Goal: Task Accomplishment & Management: Manage account settings

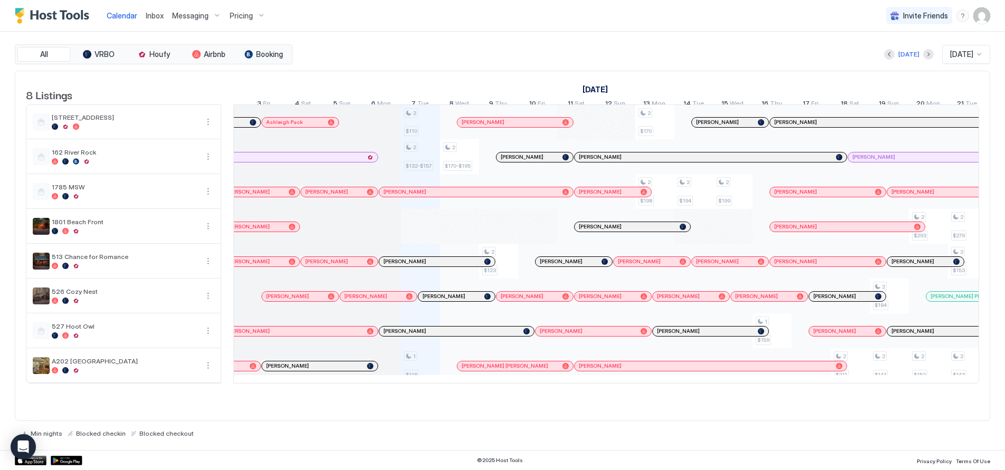
scroll to position [0, 428]
click at [336, 21] on div "Calendar Inbox Messaging Pricing Invite Friends RB" at bounding box center [502, 16] width 1005 height 32
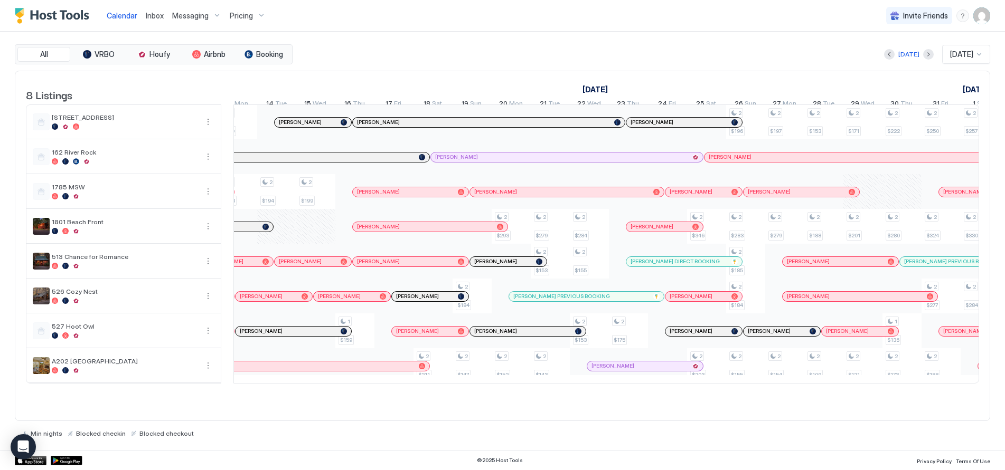
scroll to position [0, 705]
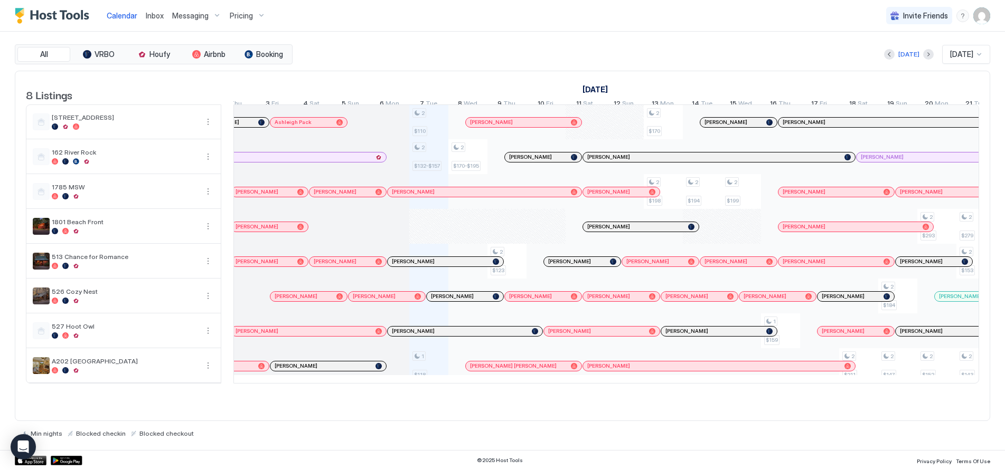
click at [979, 14] on img "User profile" at bounding box center [981, 15] width 17 height 17
click at [910, 56] on div "Settings" at bounding box center [922, 59] width 134 height 18
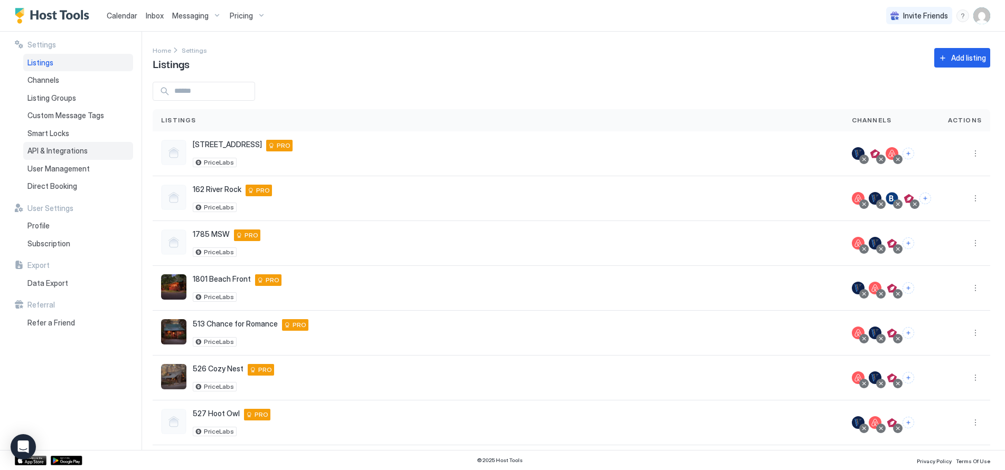
click at [42, 152] on span "API & Integrations" at bounding box center [57, 151] width 60 height 10
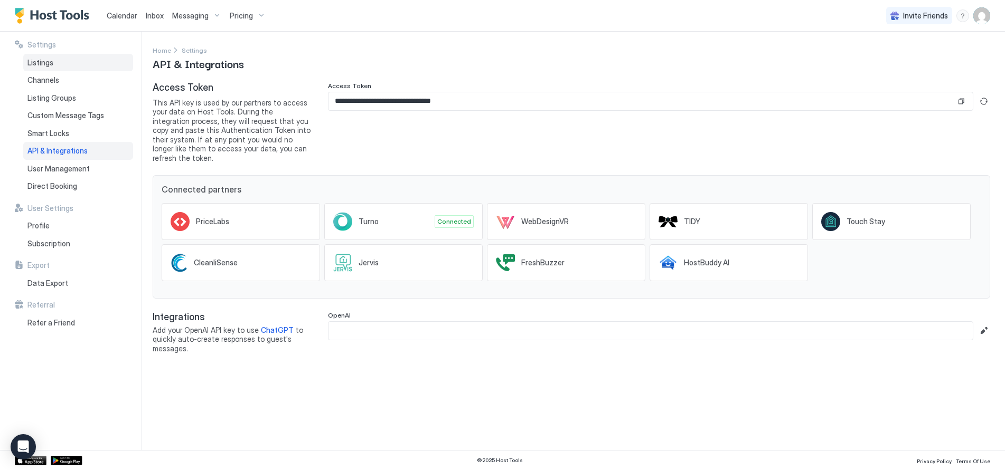
click at [40, 64] on span "Listings" at bounding box center [40, 63] width 26 height 10
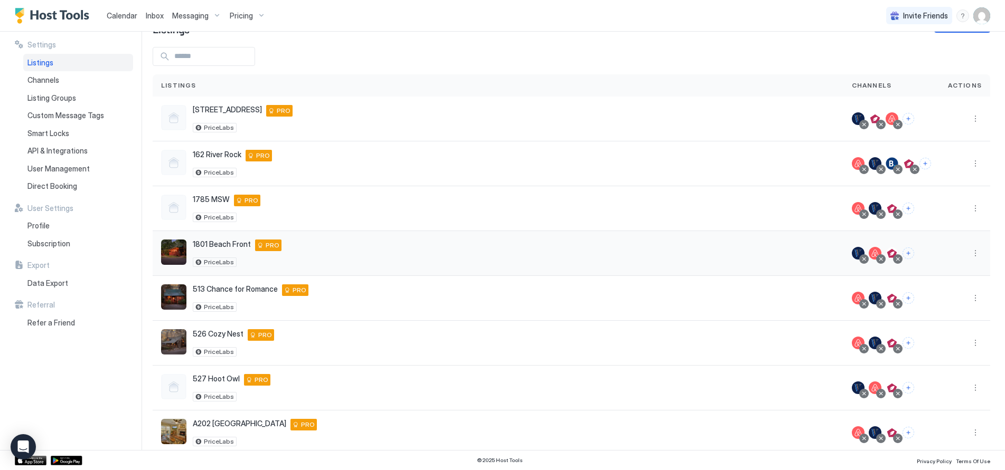
scroll to position [53, 0]
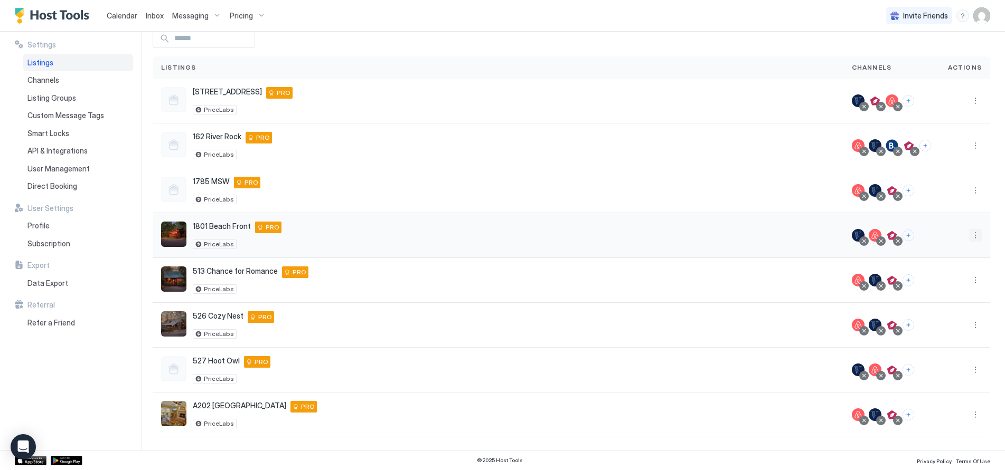
click at [969, 233] on button "More options" at bounding box center [975, 235] width 13 height 13
click at [938, 283] on span "Listing Settings" at bounding box center [943, 284] width 47 height 8
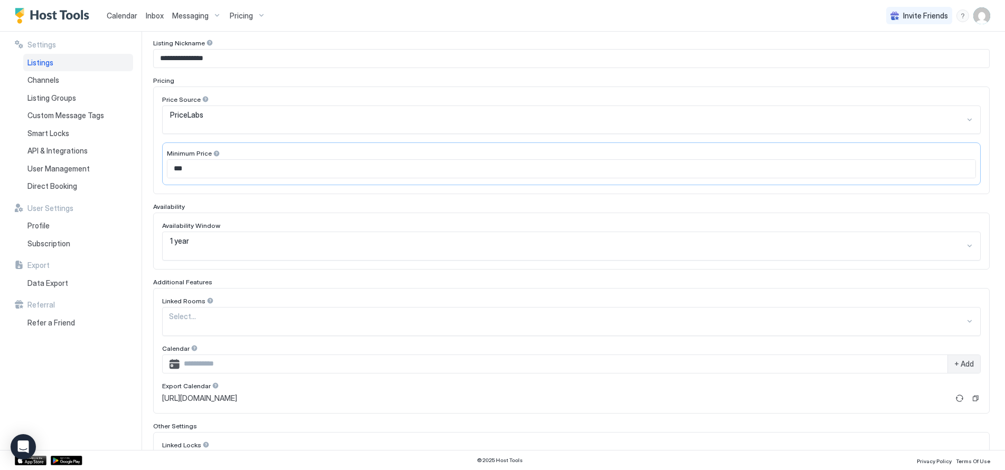
scroll to position [158, 0]
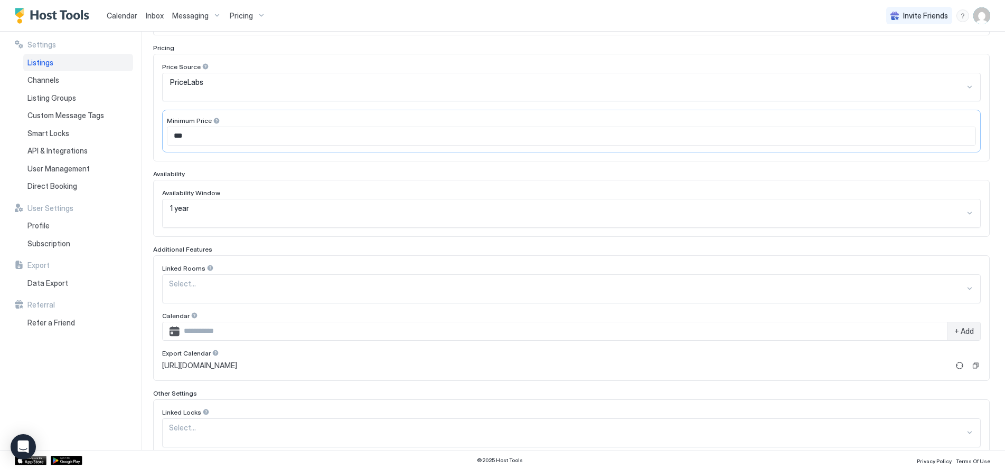
click at [116, 11] on span "Calendar" at bounding box center [122, 15] width 31 height 9
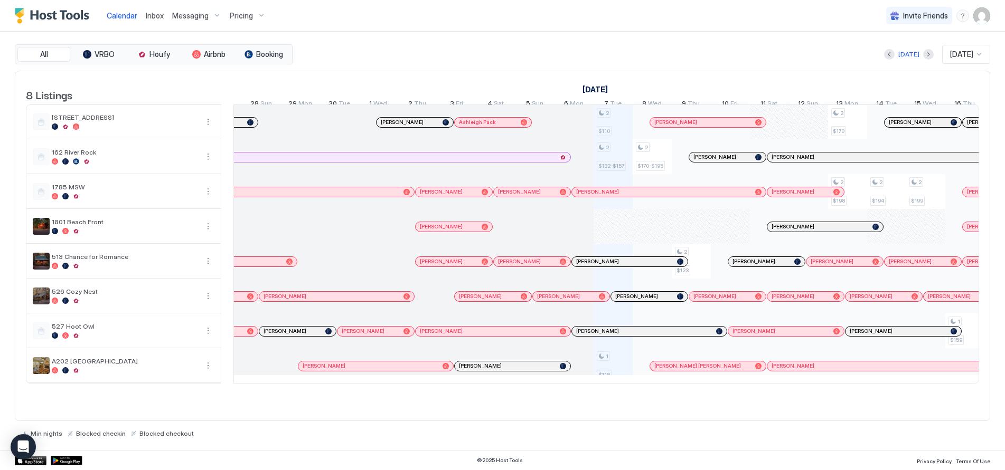
scroll to position [0, 223]
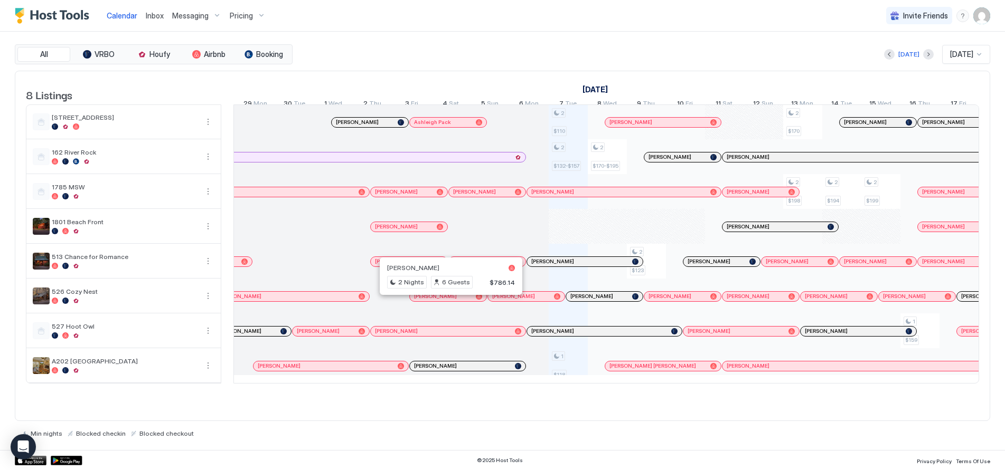
click at [447, 301] on div at bounding box center [446, 296] width 8 height 8
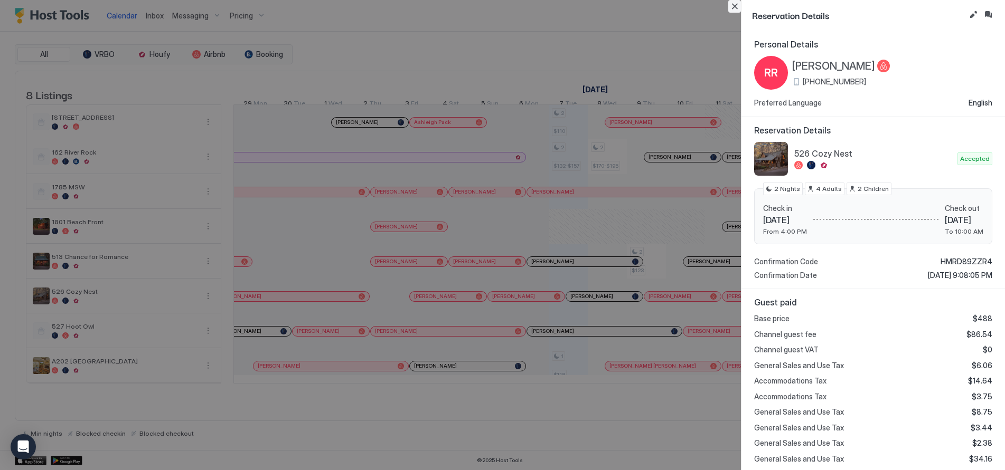
click at [733, 2] on button "Close" at bounding box center [734, 6] width 13 height 13
